Goal: Task Accomplishment & Management: Use online tool/utility

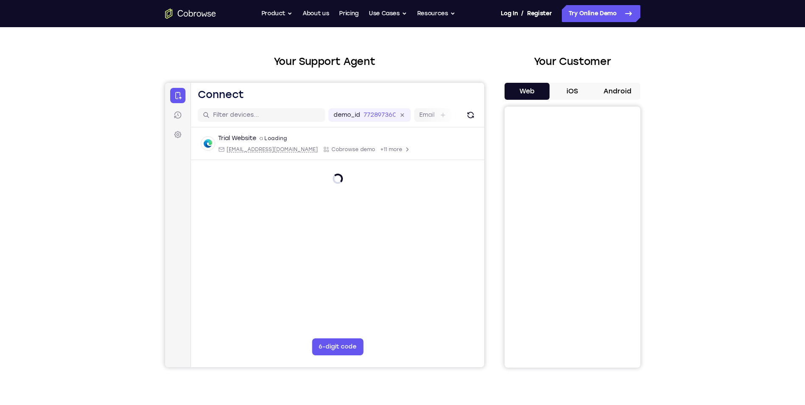
scroll to position [42, 0]
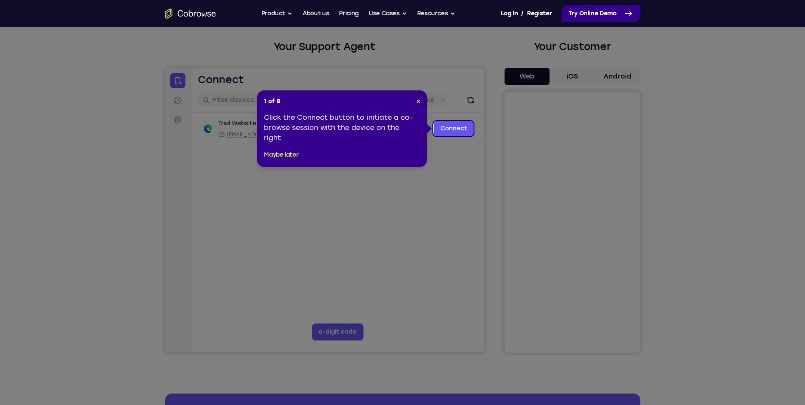
click at [603, 16] on link "Try Online Demo" at bounding box center [601, 13] width 79 height 17
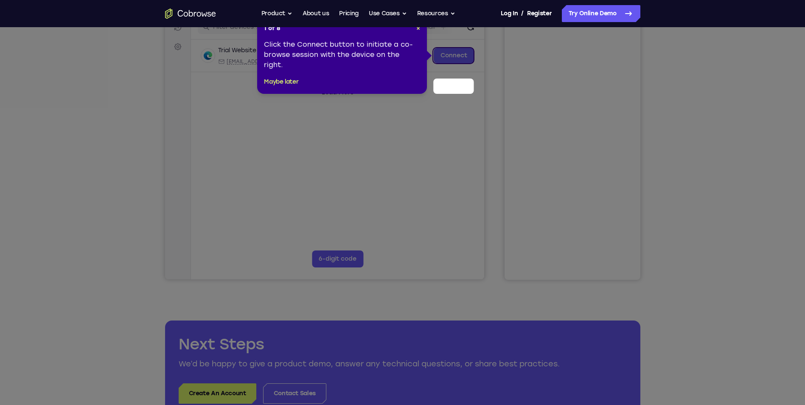
scroll to position [85, 0]
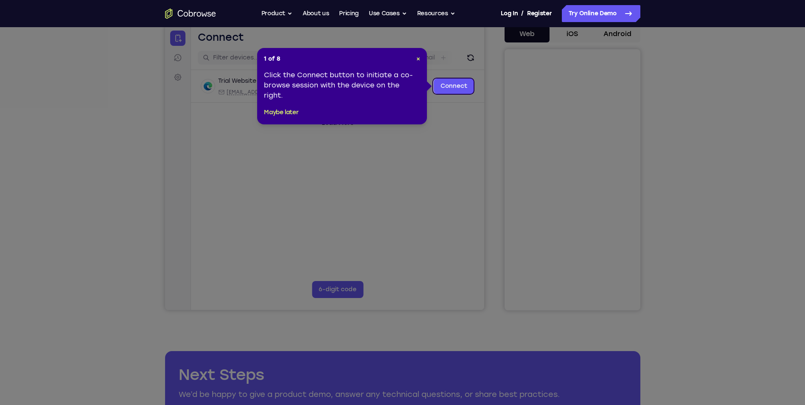
click at [775, 146] on icon at bounding box center [405, 202] width 811 height 405
click at [464, 84] on link "Connect" at bounding box center [453, 86] width 40 height 15
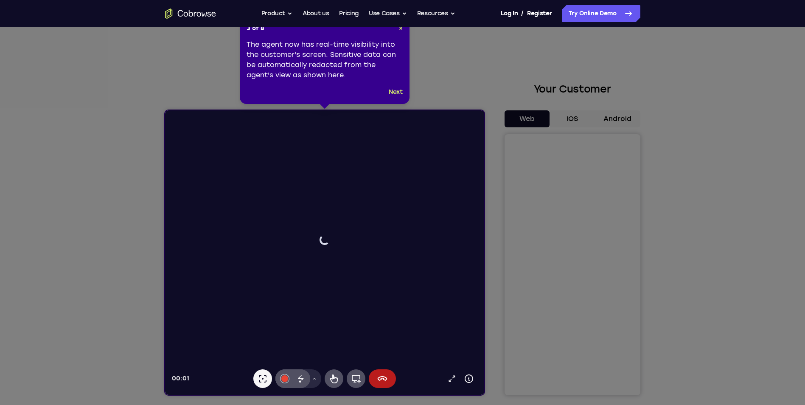
scroll to position [0, 0]
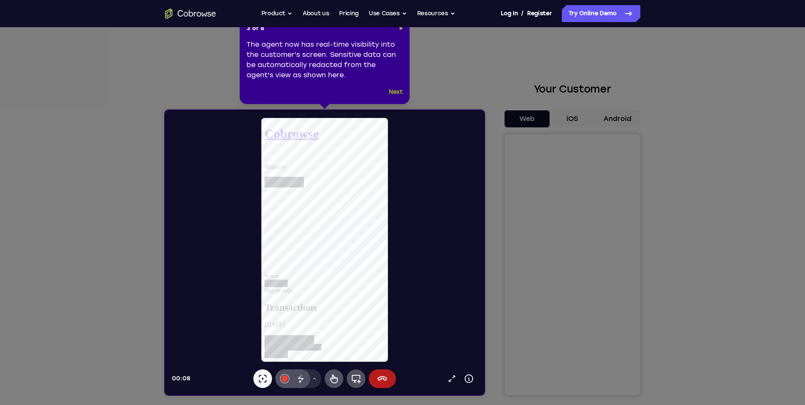
click at [399, 92] on button "Next" at bounding box center [396, 92] width 14 height 10
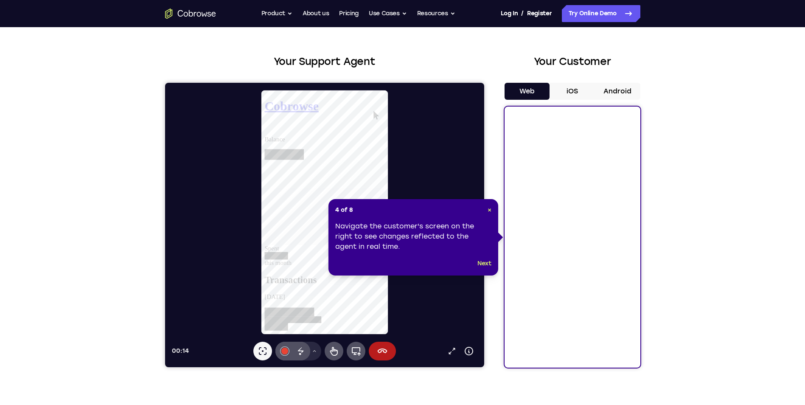
scroll to position [42, 0]
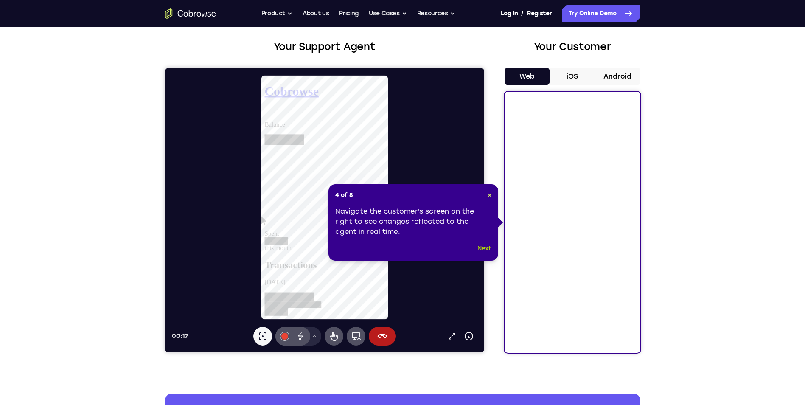
click at [488, 247] on button "Next" at bounding box center [484, 249] width 14 height 10
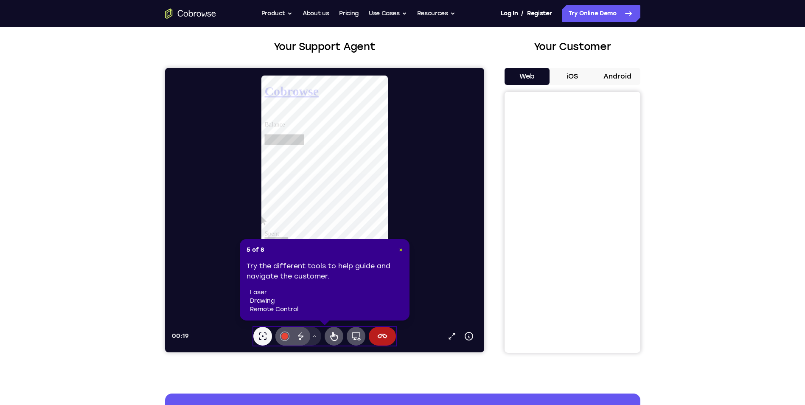
click at [399, 250] on span "×" at bounding box center [401, 249] width 4 height 7
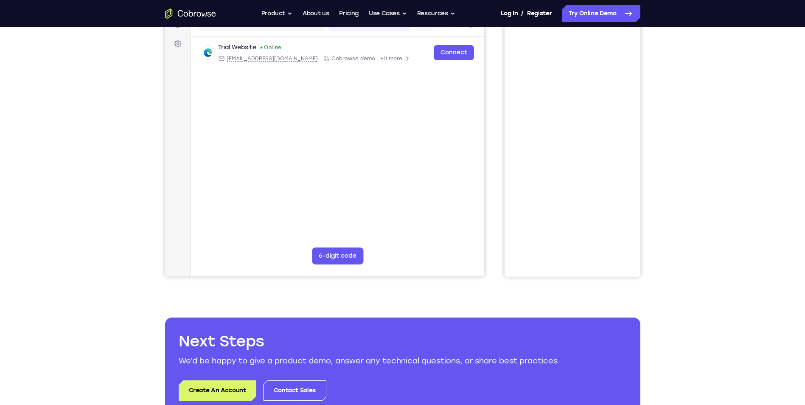
scroll to position [127, 0]
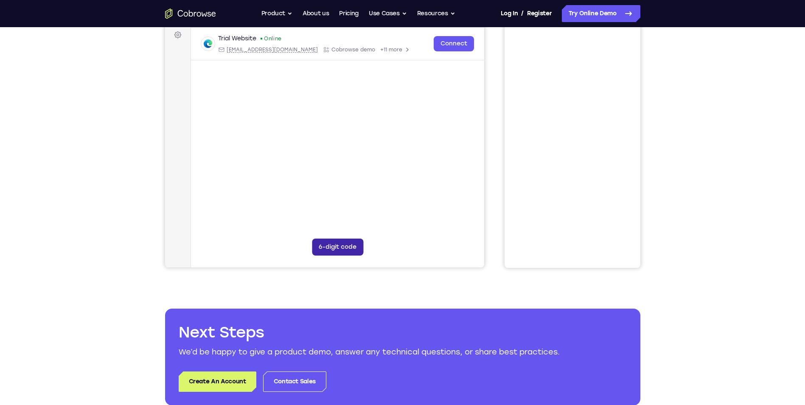
click at [340, 249] on button "6-digit code" at bounding box center [337, 247] width 51 height 17
click at [387, 246] on icon at bounding box center [389, 247] width 8 height 8
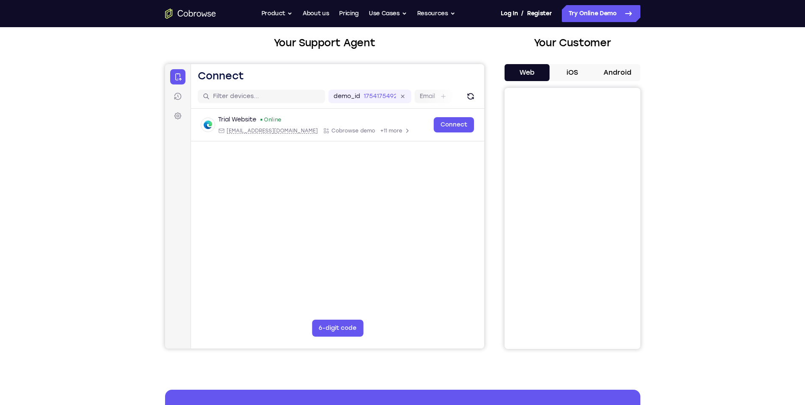
scroll to position [42, 0]
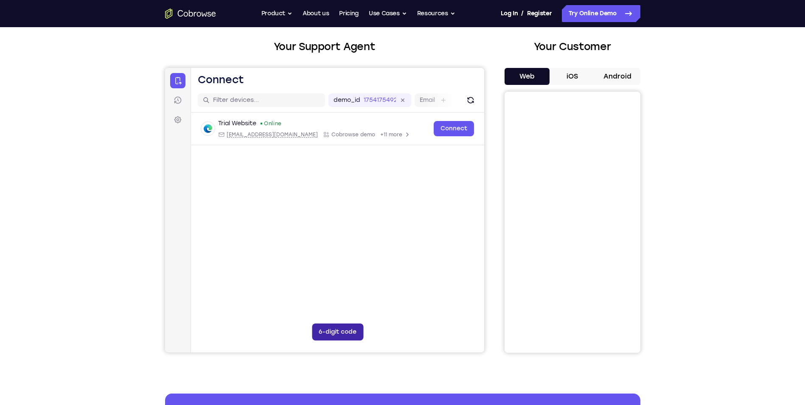
click at [348, 330] on button "6-digit code" at bounding box center [337, 331] width 51 height 17
click at [384, 332] on button at bounding box center [389, 331] width 17 height 17
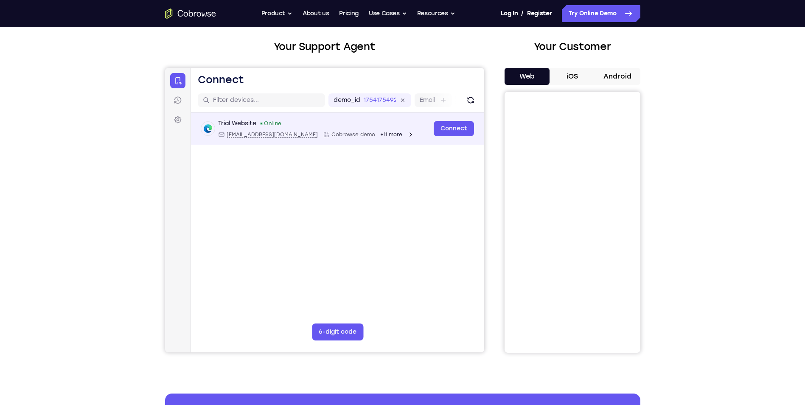
click at [380, 135] on span "+11 more" at bounding box center [391, 134] width 22 height 7
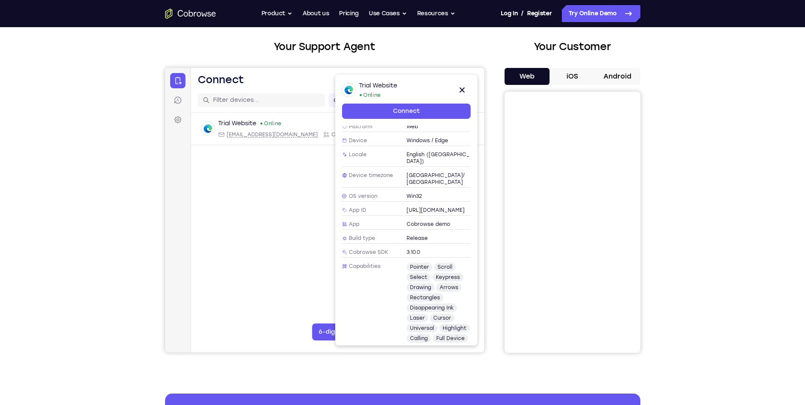
scroll to position [89, 0]
click at [463, 86] on icon at bounding box center [462, 90] width 10 height 10
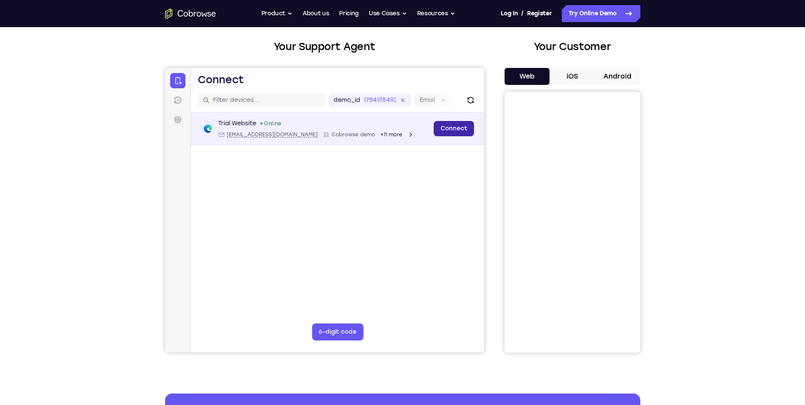
click at [453, 126] on link "Connect" at bounding box center [453, 128] width 40 height 15
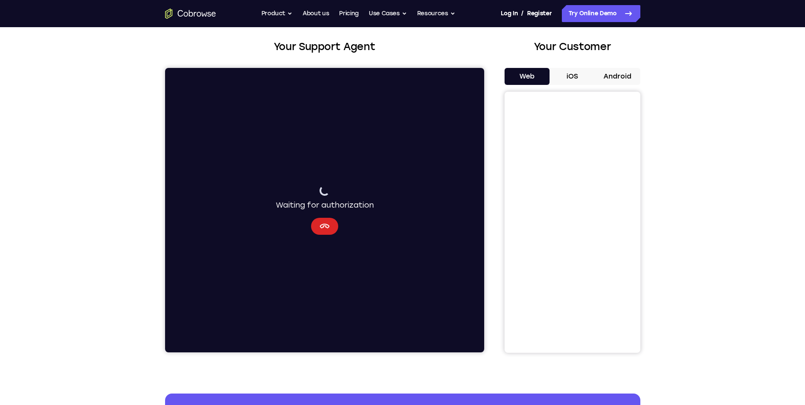
click at [331, 228] on button "Cancel" at bounding box center [324, 226] width 27 height 17
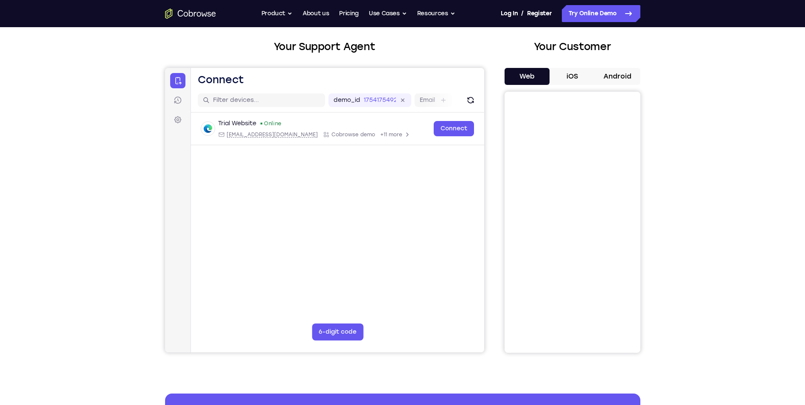
click at [346, 329] on button "6-digit code" at bounding box center [337, 331] width 51 height 17
click at [391, 334] on icon at bounding box center [389, 332] width 8 height 8
click at [753, 192] on div "Your Support Agent Your Customer Web iOS Android Next Steps We’d be happy to gi…" at bounding box center [402, 265] width 805 height 560
click at [737, 122] on div "Your Support Agent Your Customer Web iOS Android Next Steps We’d be happy to gi…" at bounding box center [402, 265] width 805 height 560
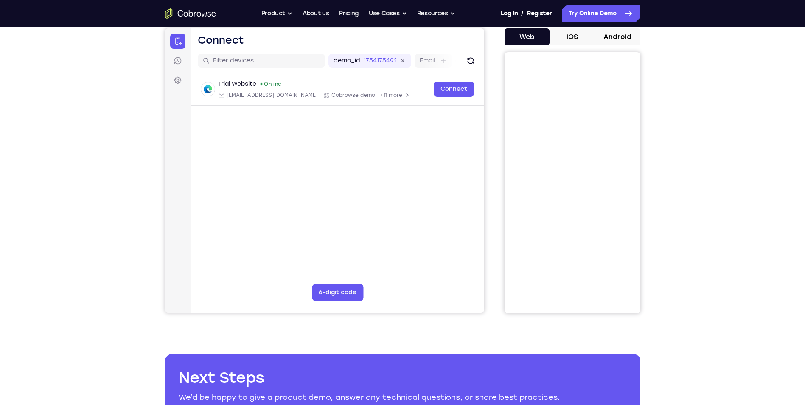
scroll to position [0, 0]
